Goal: Browse casually

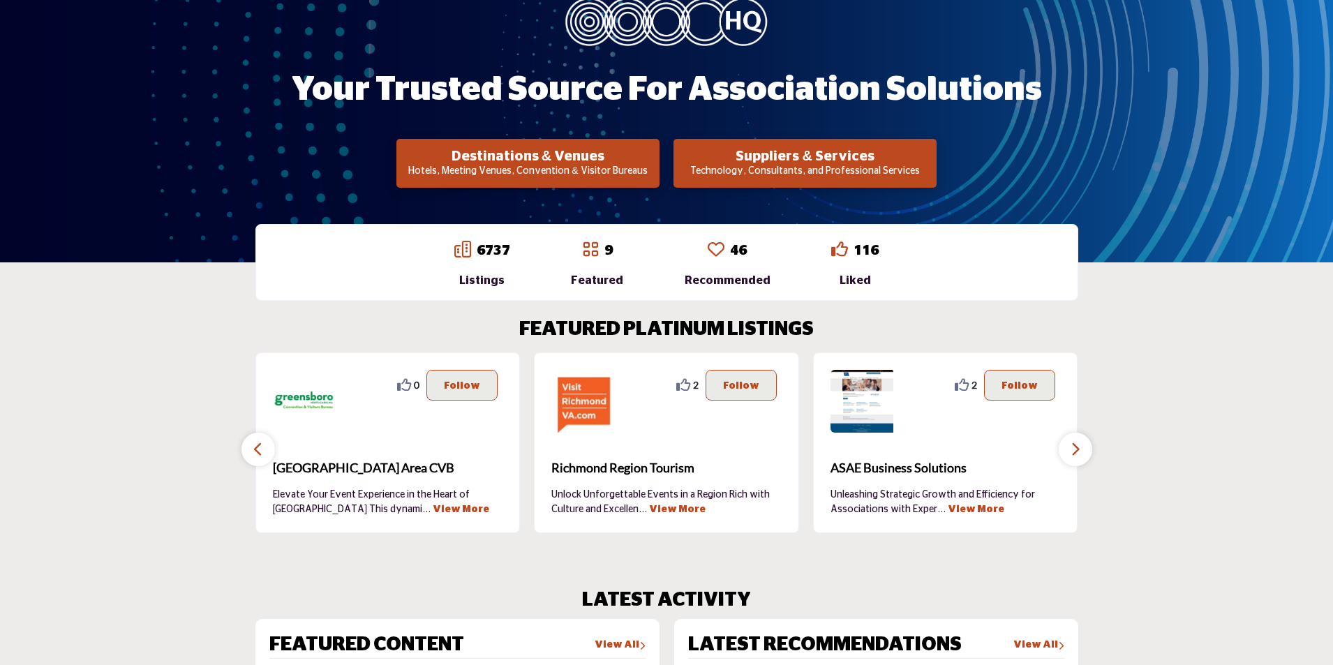
scroll to position [279, 0]
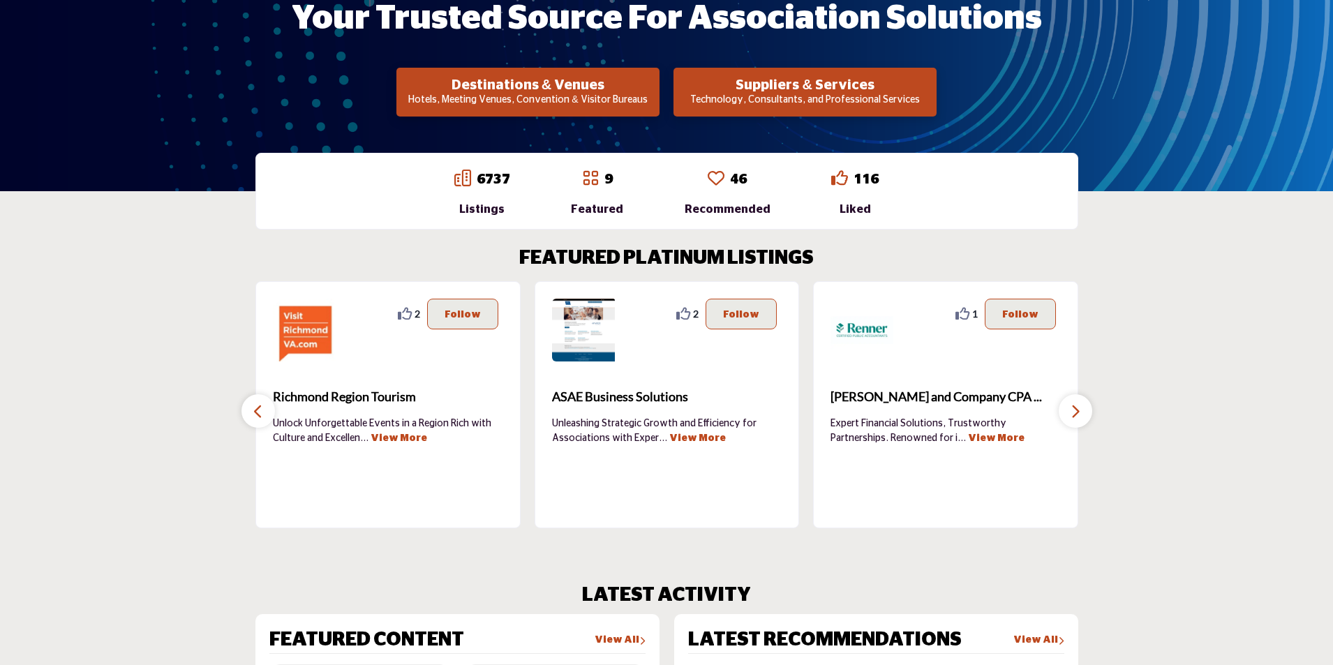
click at [1072, 412] on icon "button" at bounding box center [1075, 411] width 11 height 17
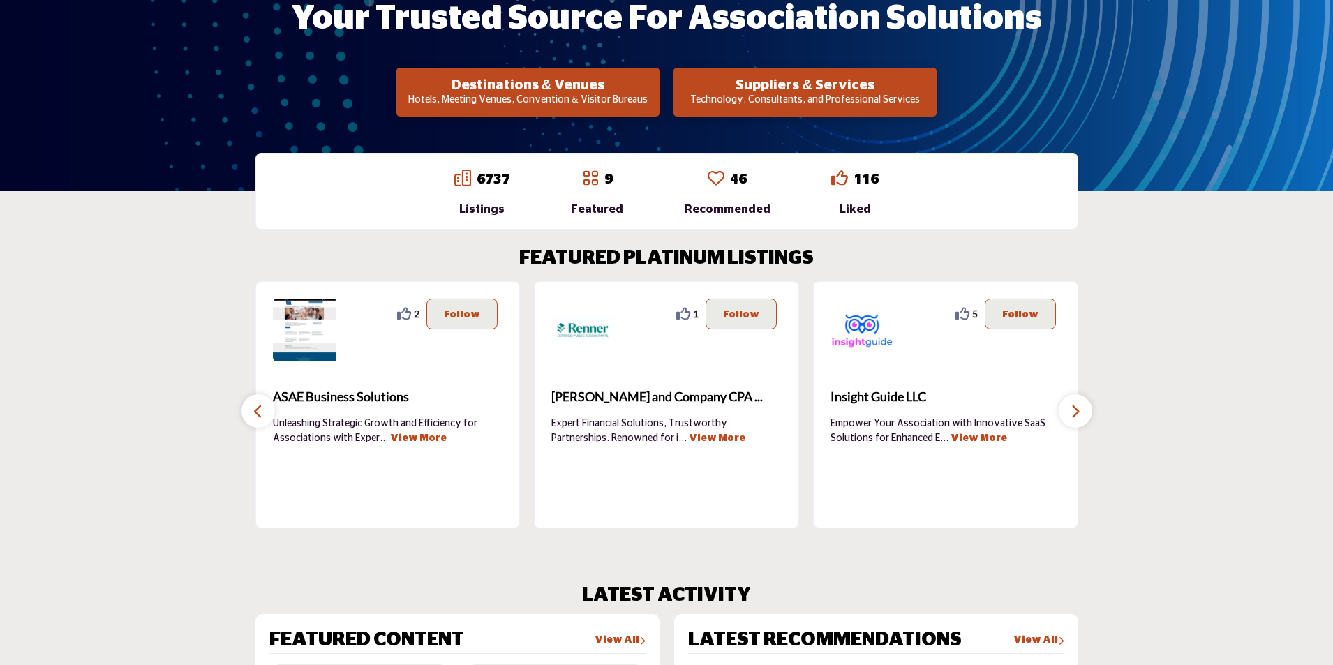
click at [1072, 412] on icon "button" at bounding box center [1075, 411] width 11 height 17
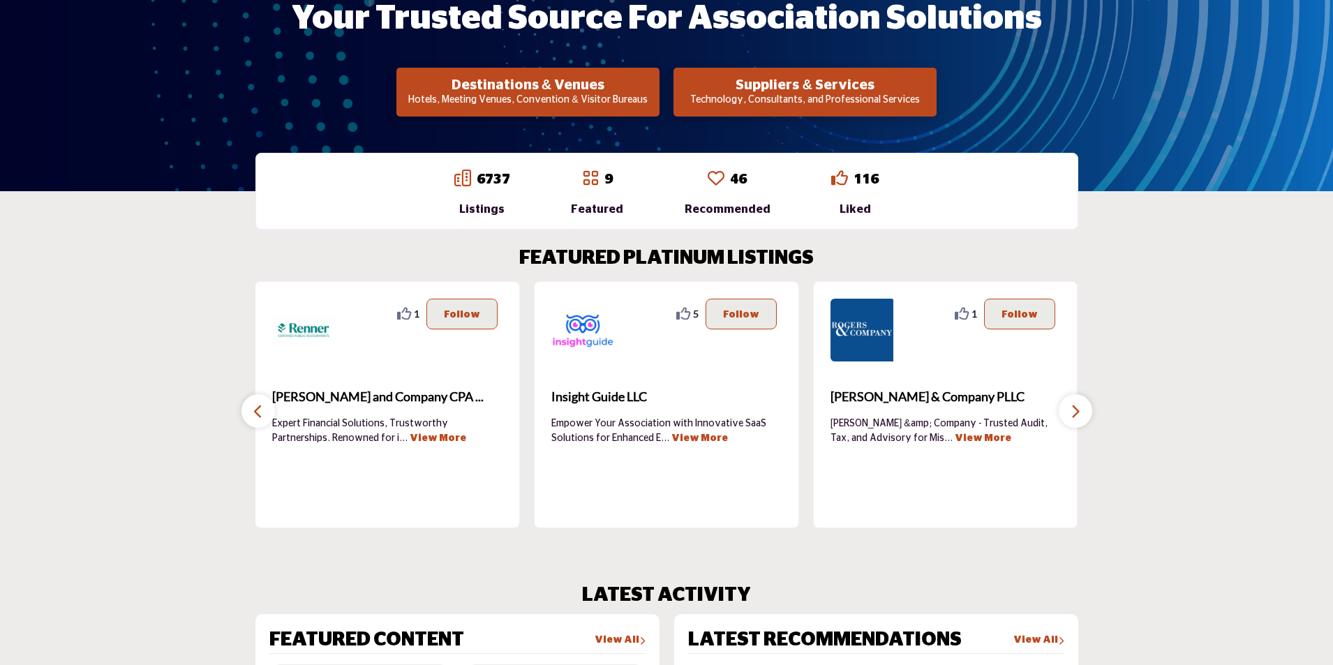
click at [1072, 412] on icon "button" at bounding box center [1075, 411] width 11 height 17
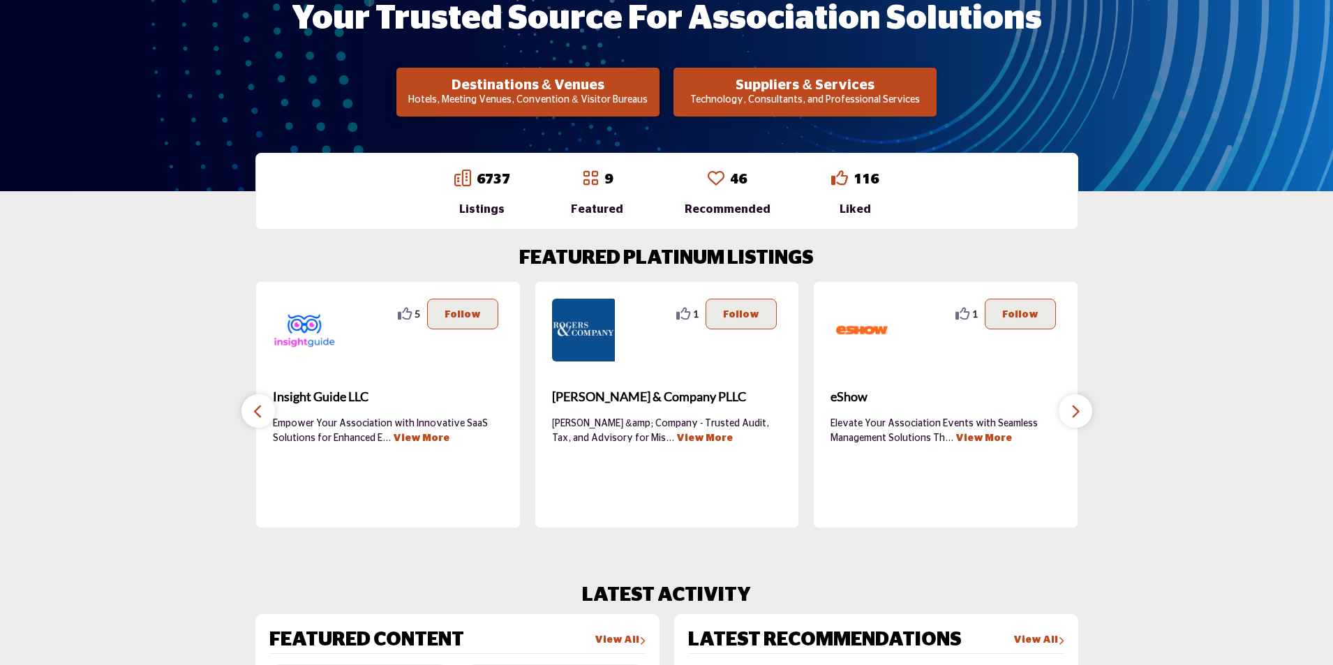
click at [1072, 412] on icon "button" at bounding box center [1075, 411] width 11 height 17
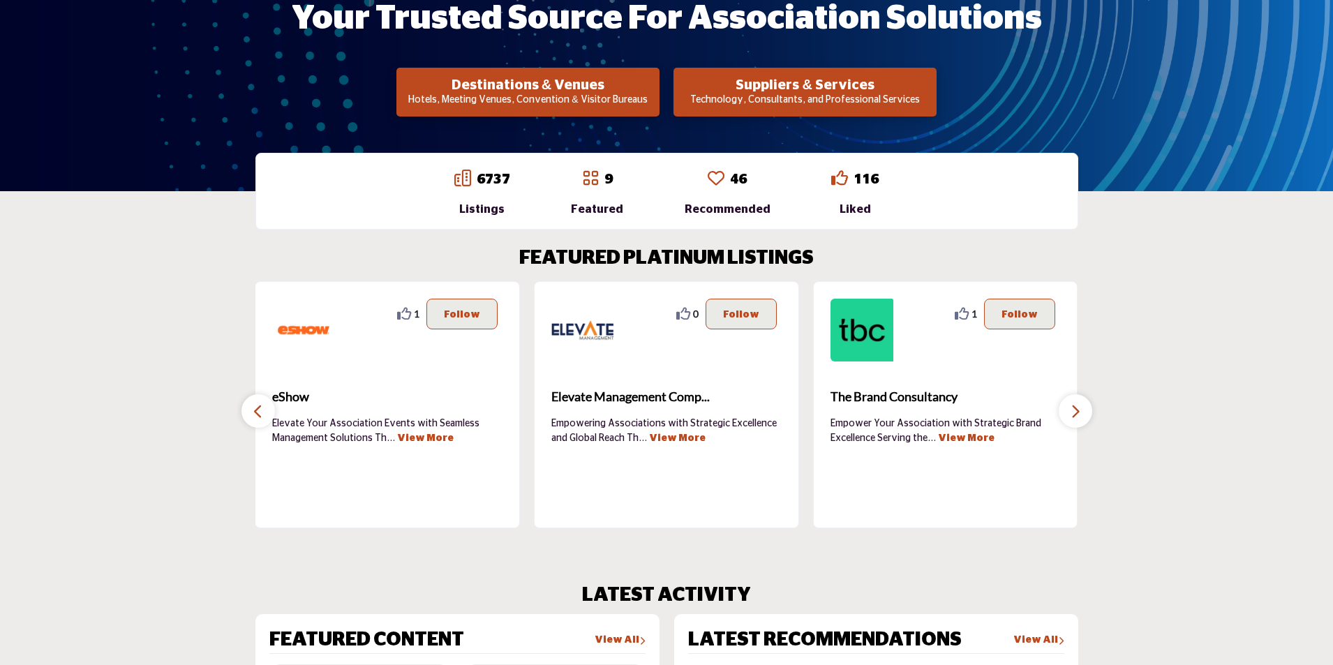
click at [1072, 412] on icon "button" at bounding box center [1075, 411] width 11 height 17
click at [1076, 408] on icon "button" at bounding box center [1075, 411] width 11 height 17
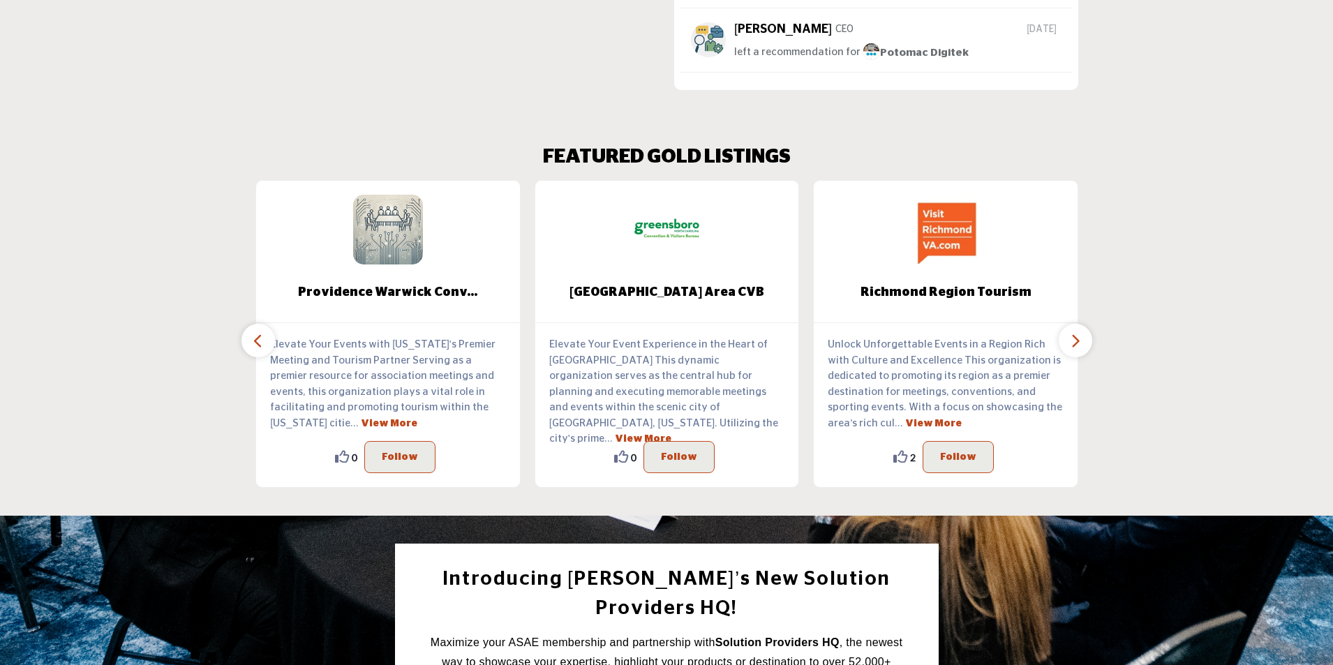
scroll to position [1605, 0]
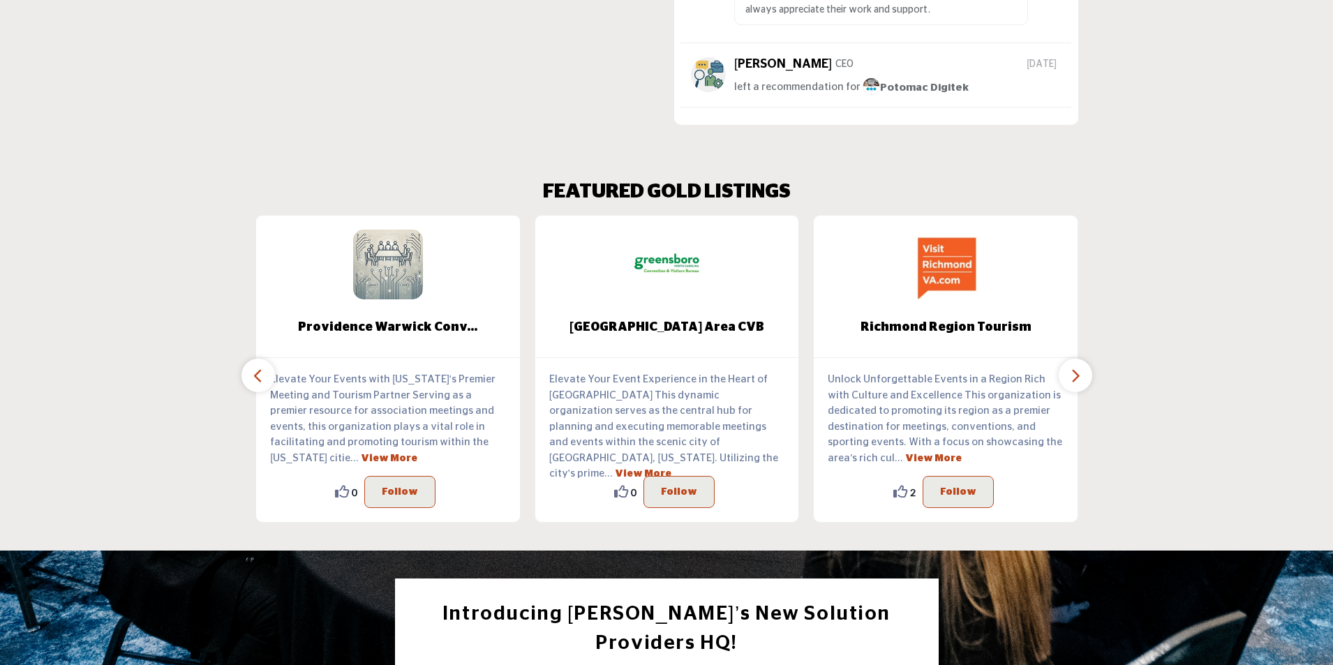
click at [1075, 373] on icon "button" at bounding box center [1075, 375] width 11 height 17
click at [1076, 373] on icon "button" at bounding box center [1075, 375] width 11 height 17
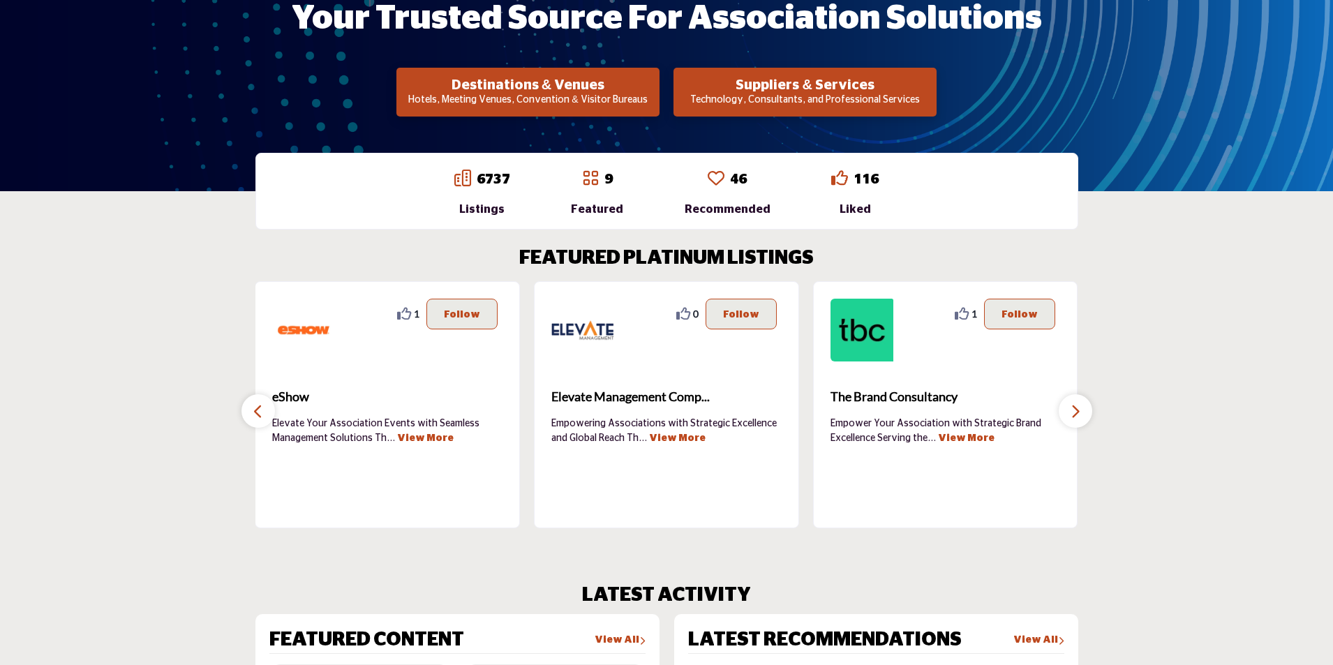
scroll to position [0, 0]
